Goal: Information Seeking & Learning: Learn about a topic

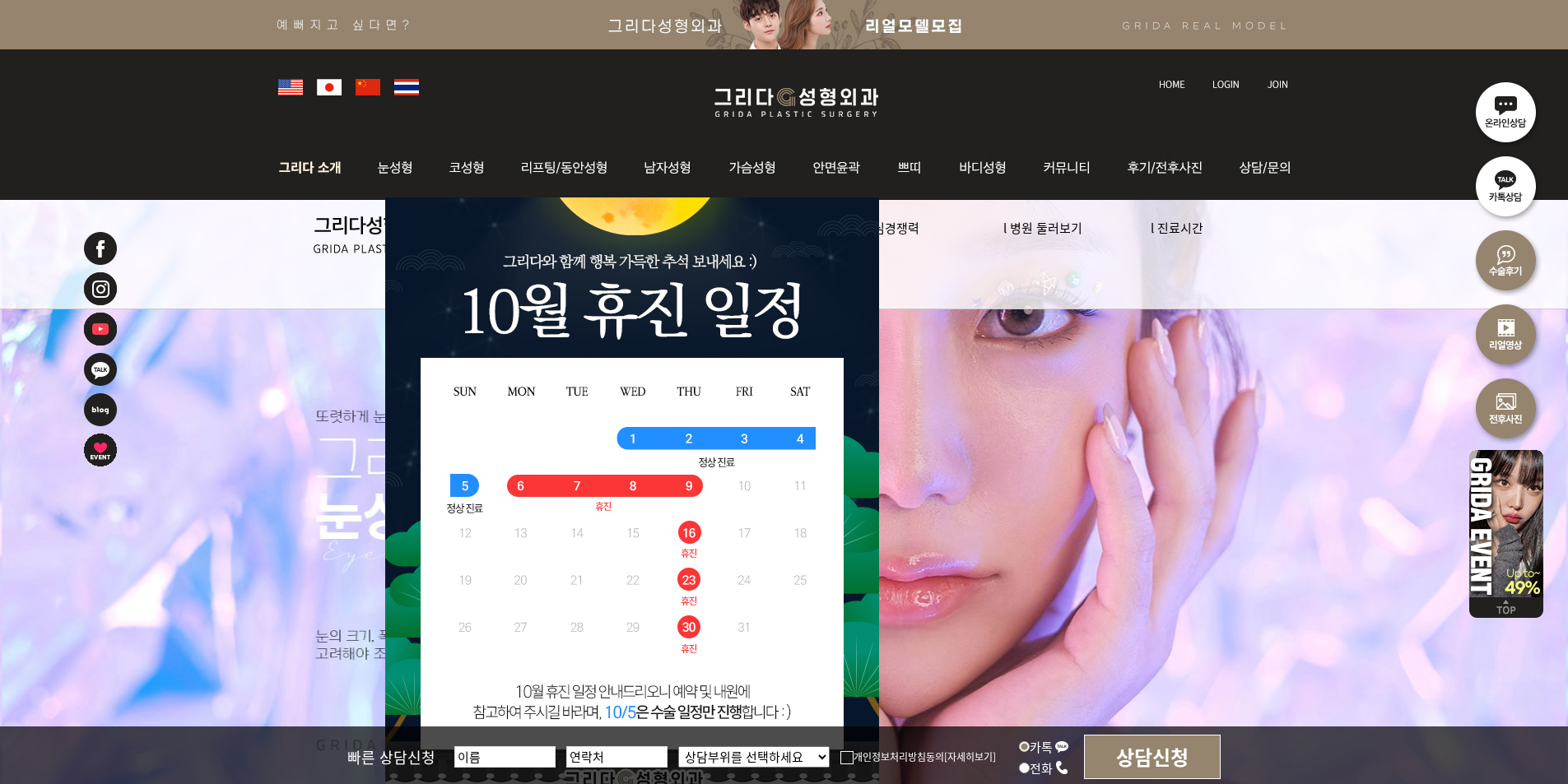
click at [313, 159] on img at bounding box center [314, 167] width 89 height 64
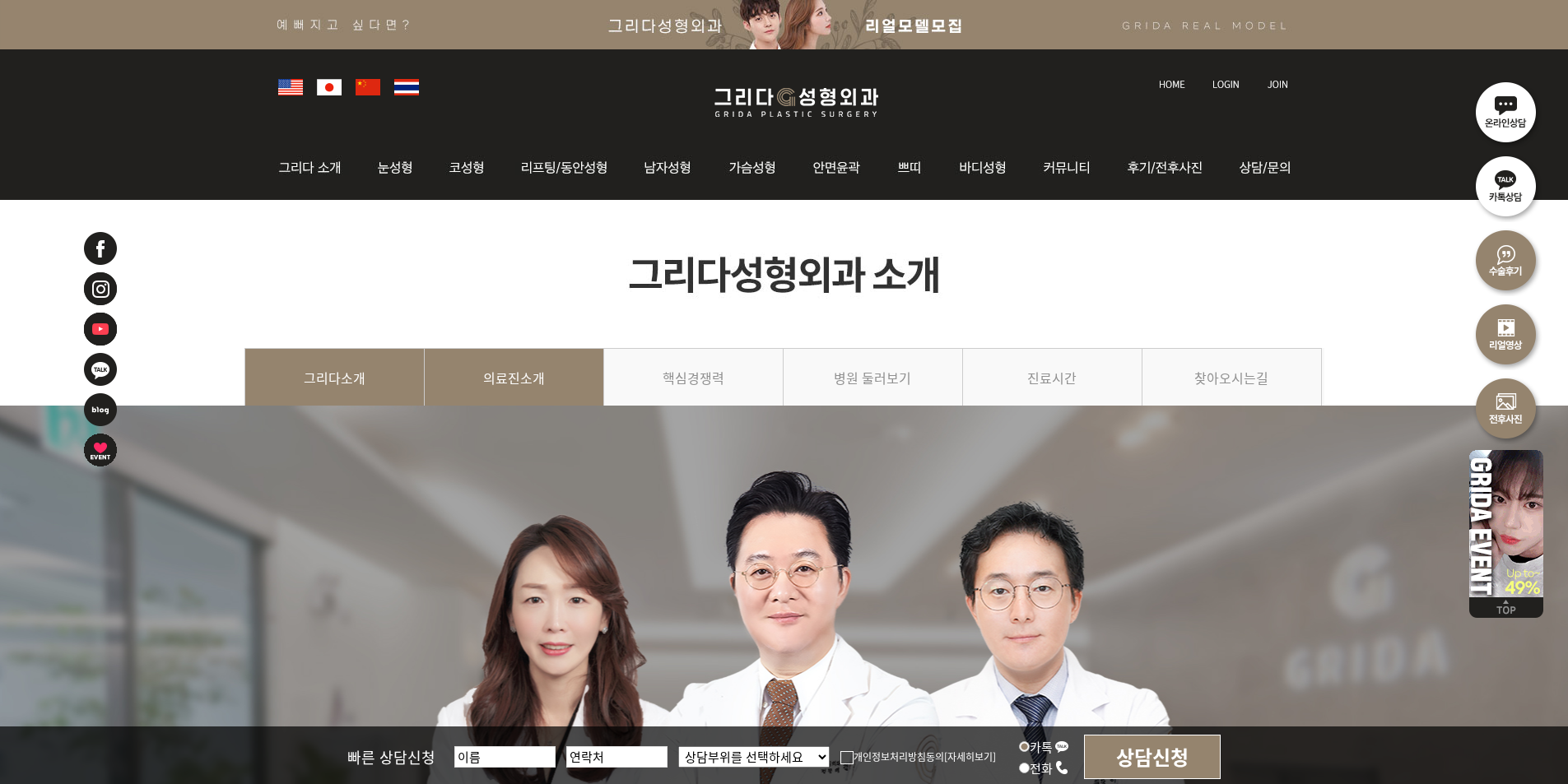
click at [514, 389] on link "의료진소개" at bounding box center [514, 385] width 180 height 75
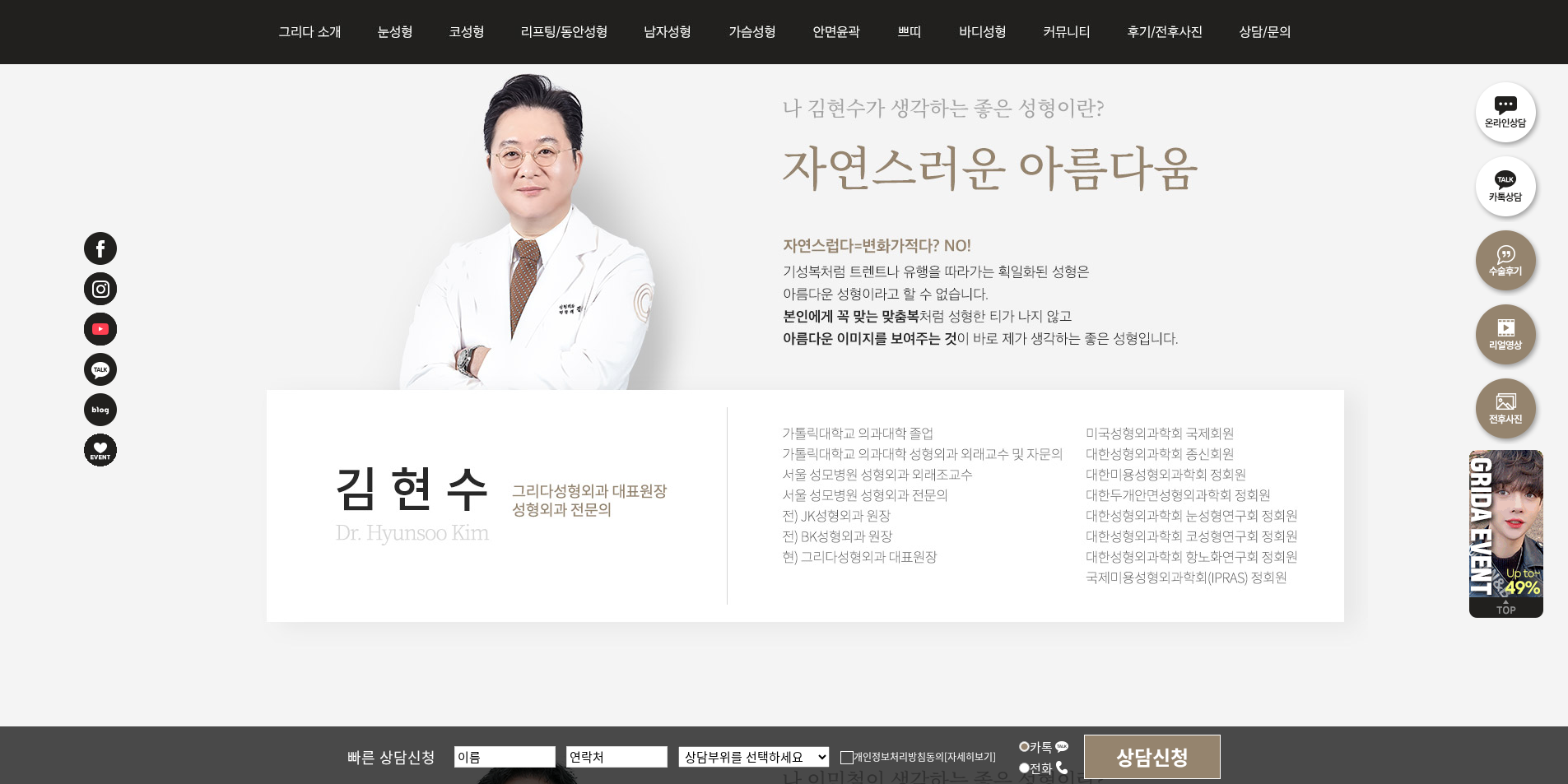
scroll to position [1399, 0]
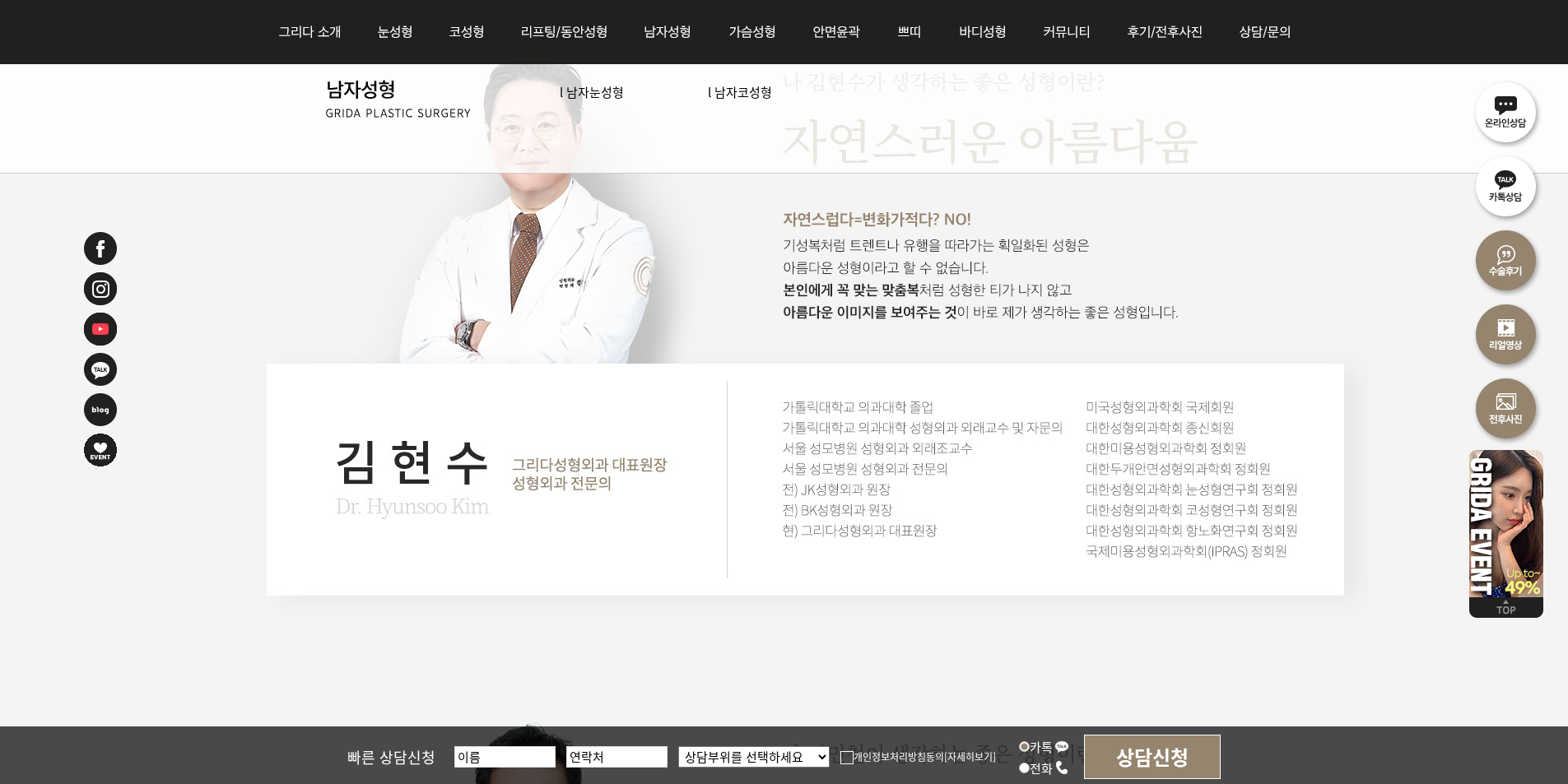
drag, startPoint x: 908, startPoint y: 2, endPoint x: 1184, endPoint y: 87, distance: 288.8
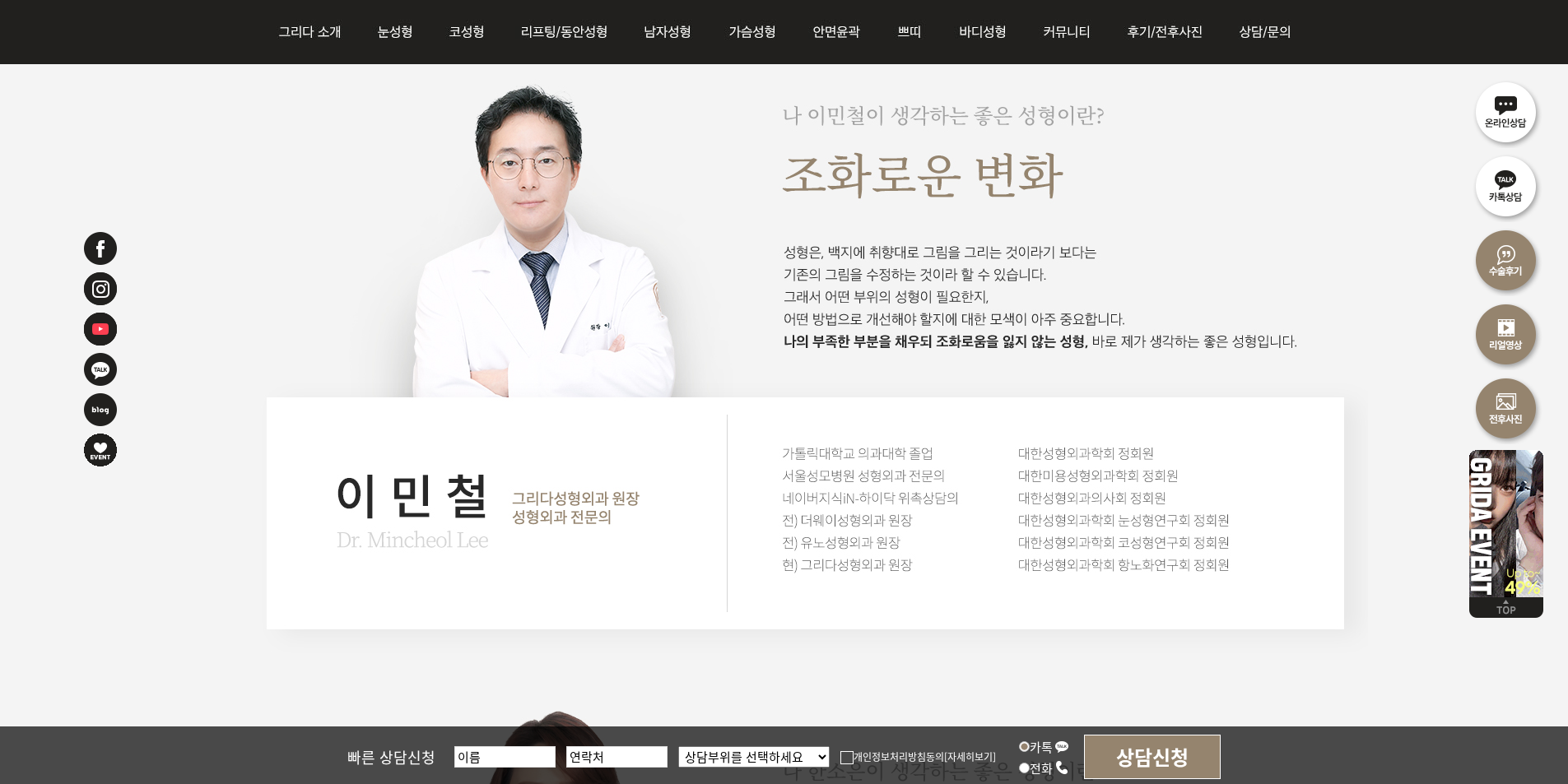
scroll to position [2139, 0]
